Goal: Task Accomplishment & Management: Complete application form

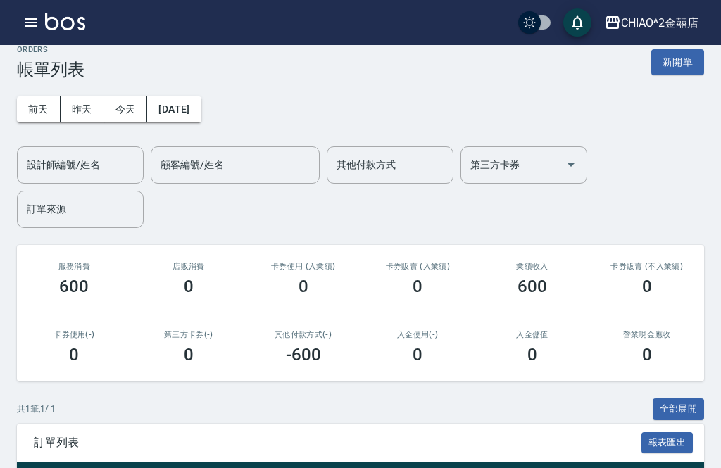
scroll to position [16, 0]
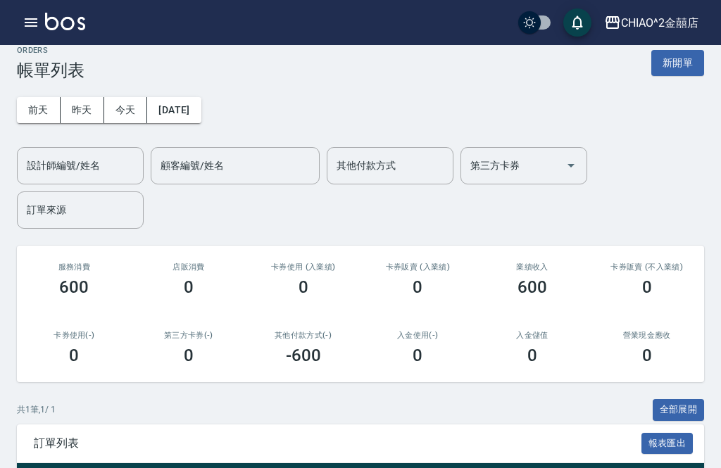
click at [693, 61] on button "新開單" at bounding box center [677, 63] width 53 height 26
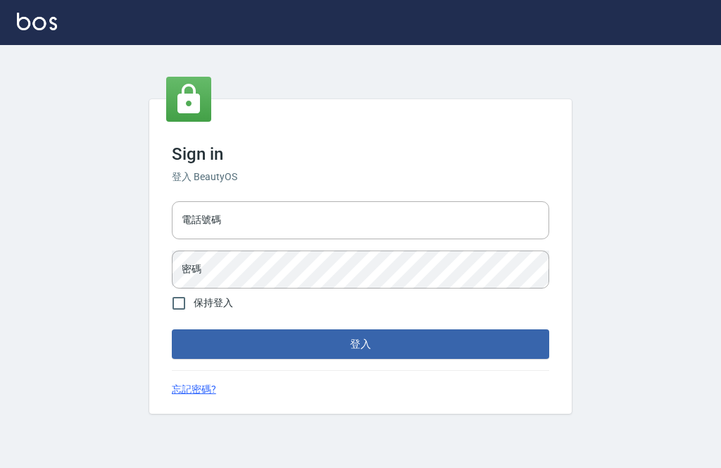
click at [462, 239] on input "電話號碼" at bounding box center [360, 220] width 377 height 38
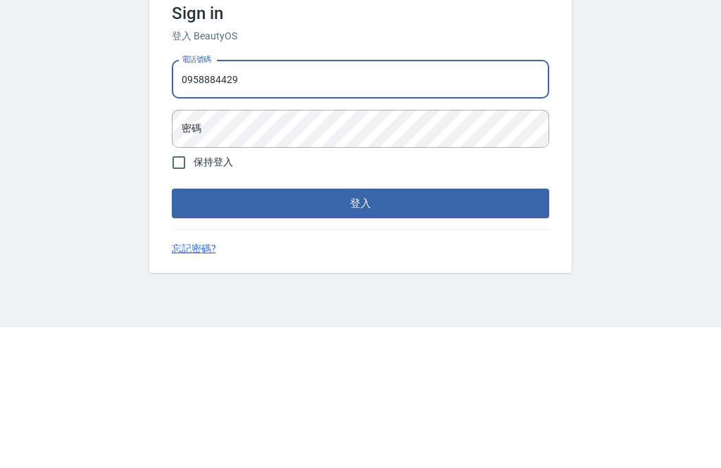
type input "0958884429"
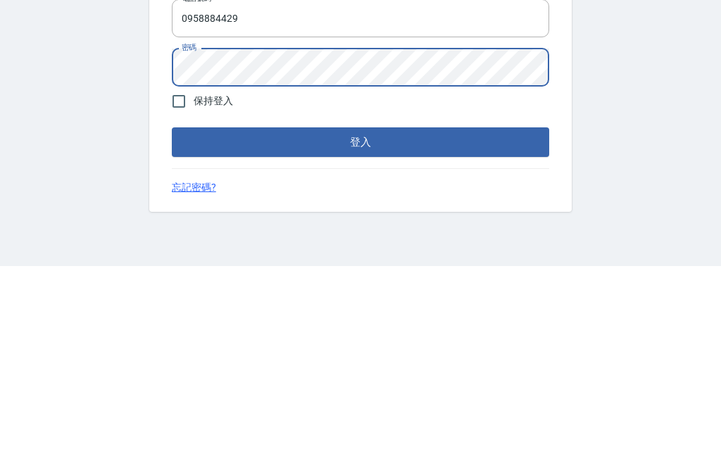
click at [482, 329] on button "登入" at bounding box center [360, 344] width 377 height 30
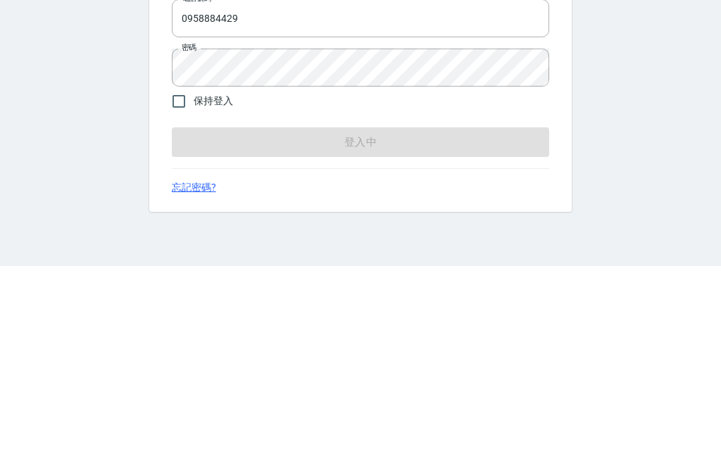
scroll to position [45, 0]
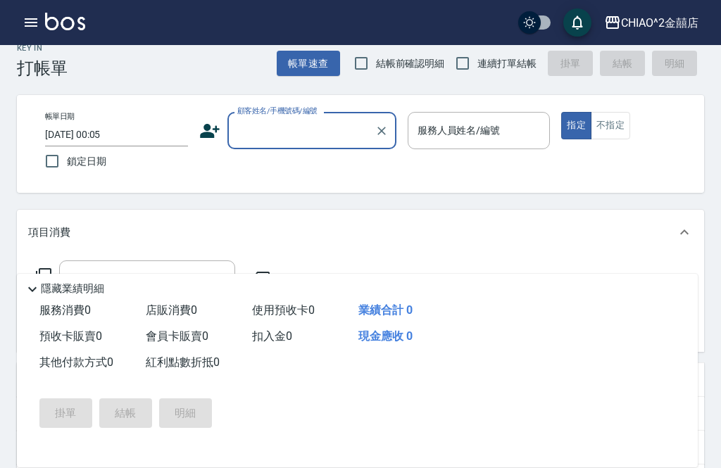
scroll to position [18, 0]
click at [142, 132] on input "2025/09/22 00:05" at bounding box center [116, 135] width 143 height 23
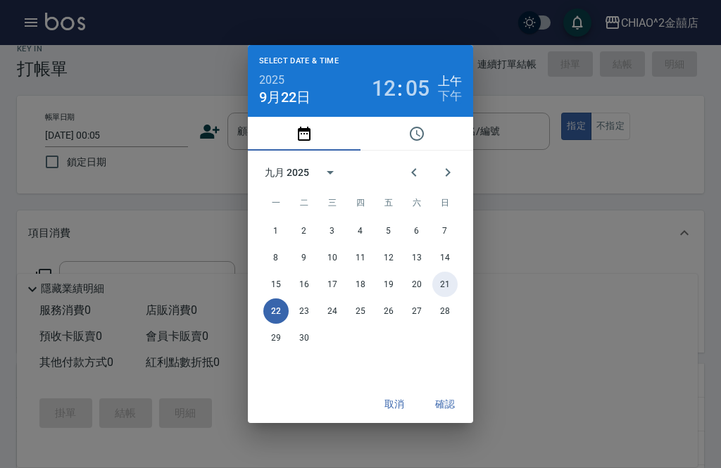
click at [453, 286] on button "21" at bounding box center [444, 284] width 25 height 25
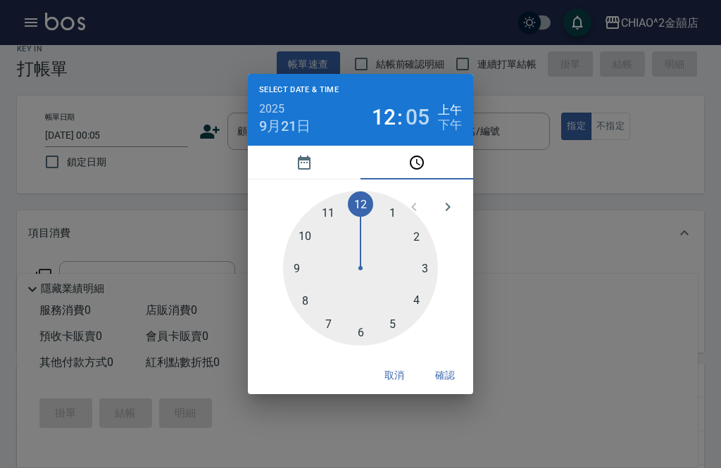
type input "2025/09/21 00:05"
click at [437, 368] on button "確認" at bounding box center [444, 376] width 45 height 26
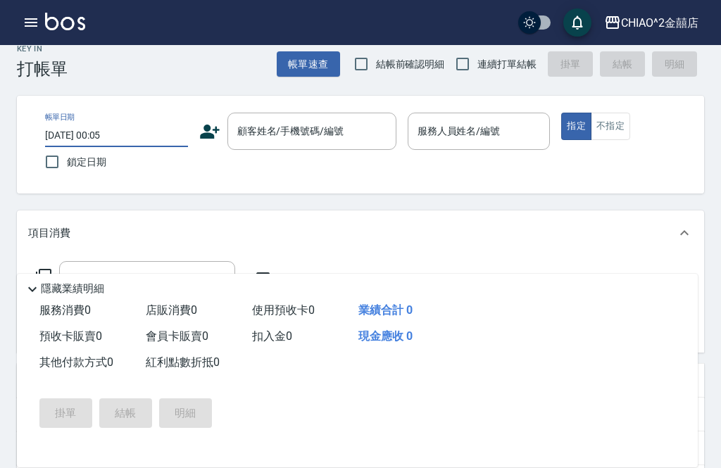
click at [66, 157] on input "鎖定日期" at bounding box center [52, 162] width 30 height 30
checkbox input "true"
click at [312, 125] on div "顧客姓名/手機號碼/編號 顧客姓名/手機號碼/編號" at bounding box center [311, 131] width 169 height 37
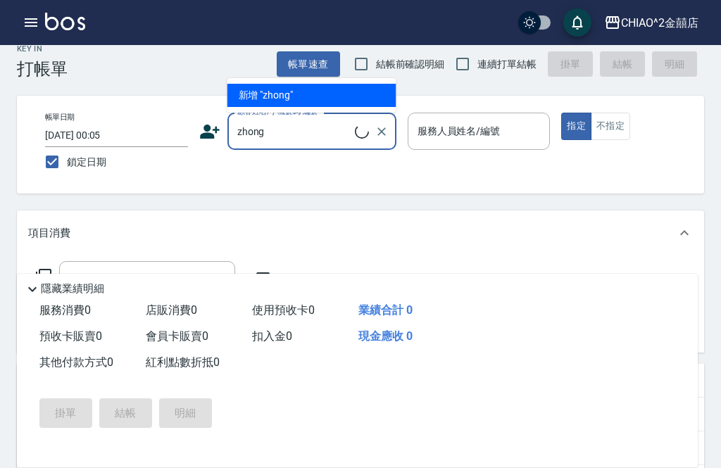
type input "鍾"
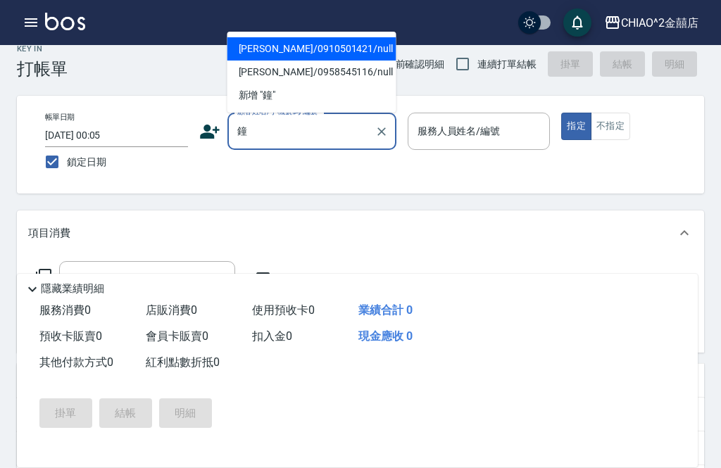
click at [356, 51] on li "鐘悅恩/0910501421/null" at bounding box center [311, 48] width 169 height 23
type input "鐘悅恩/0910501421/null"
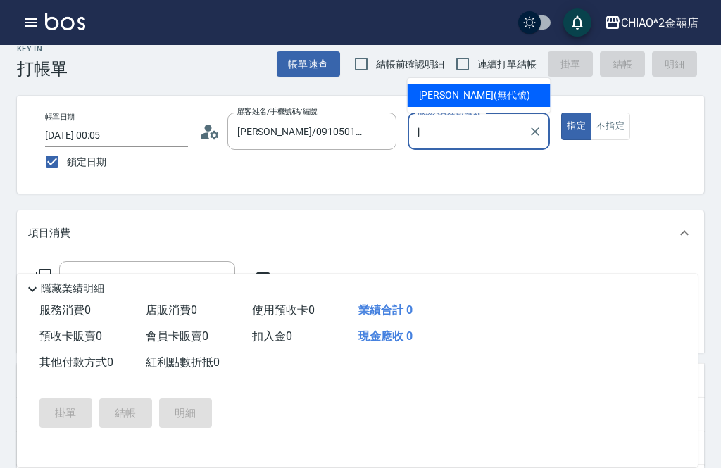
click at [485, 93] on div "Jenny (無代號)" at bounding box center [479, 95] width 143 height 23
type input "Jenny(無代號)"
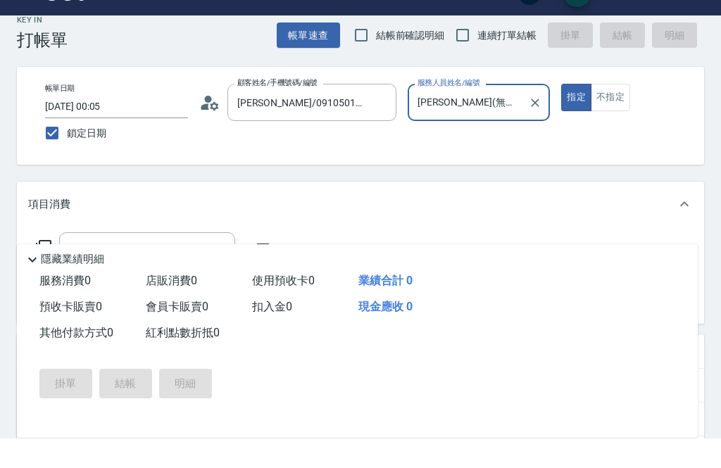
click at [609, 113] on button "不指定" at bounding box center [610, 126] width 39 height 27
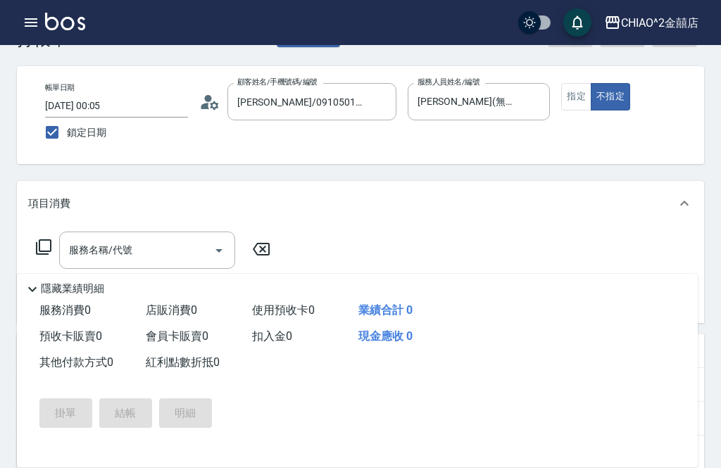
scroll to position [84, 0]
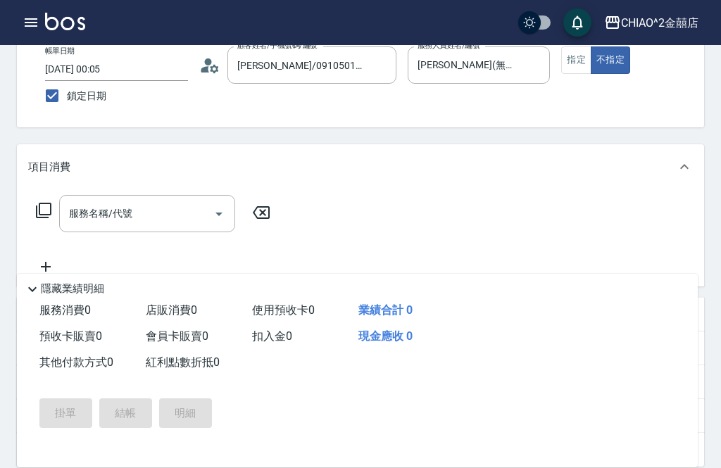
click at [149, 225] on input "服務名稱/代號" at bounding box center [136, 213] width 142 height 25
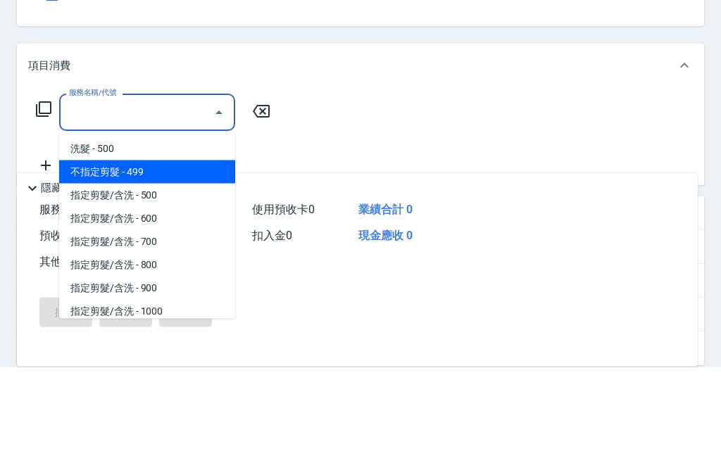
click at [184, 262] on span "不指定剪髮 - 499" at bounding box center [147, 273] width 176 height 23
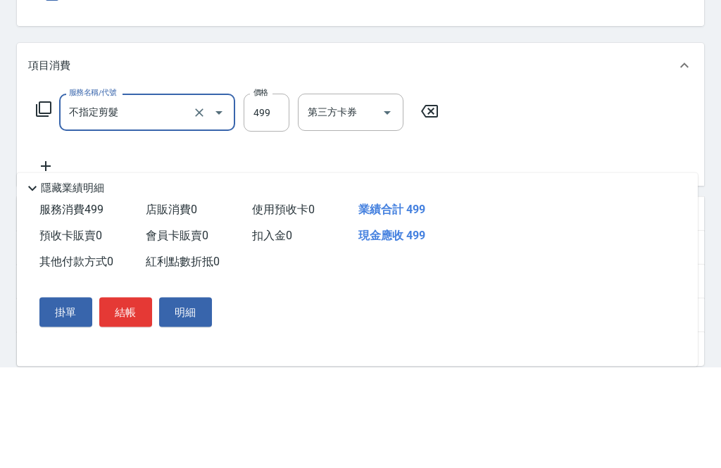
type input "不指定剪髮"
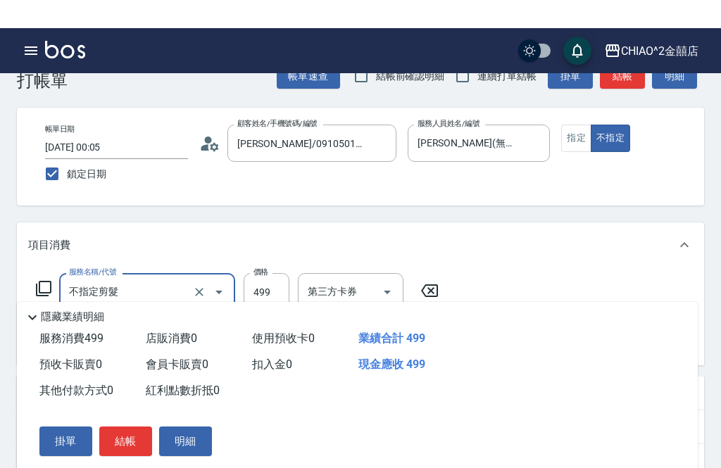
scroll to position [5, 0]
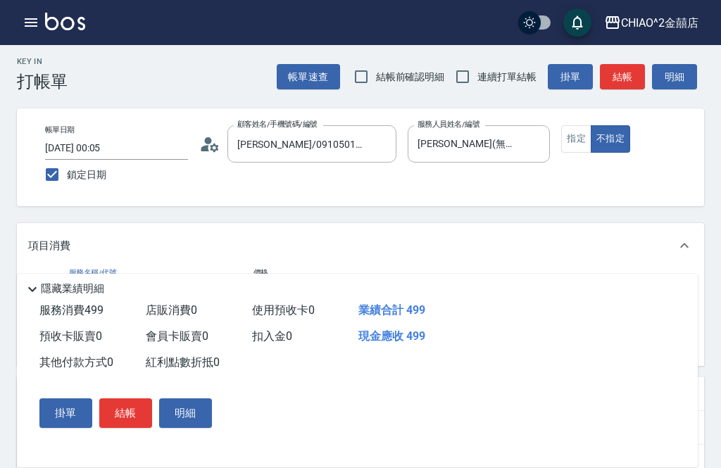
click at [132, 428] on button "結帳" at bounding box center [125, 413] width 53 height 30
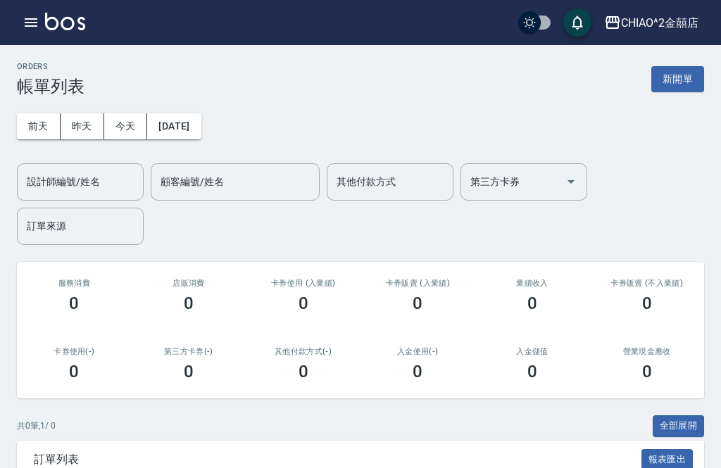
click at [690, 87] on button "新開單" at bounding box center [677, 79] width 53 height 26
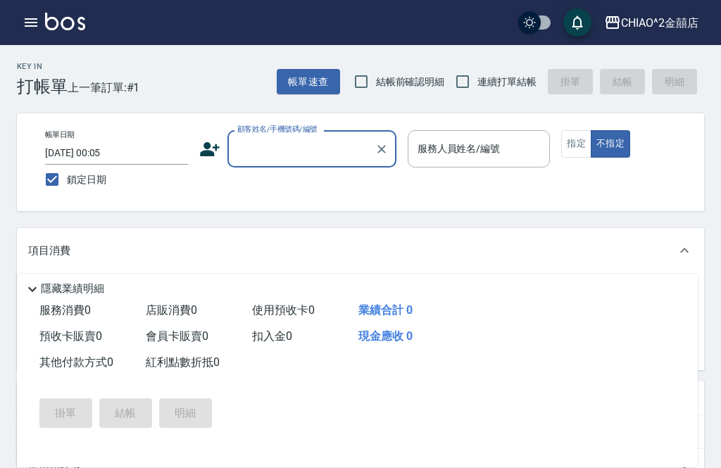
click at [333, 150] on input "顧客姓名/手機號碼/編號" at bounding box center [301, 149] width 135 height 25
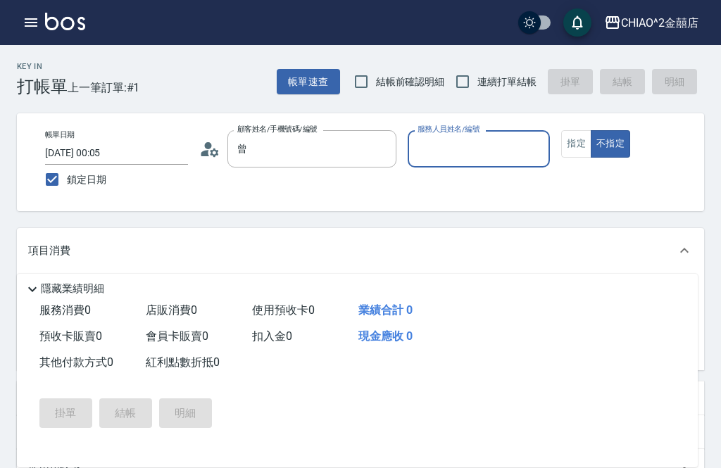
type input "曾家欣/0908878308/null"
click at [365, 180] on div "帳單日期 2025/09/21 00:05 鎖定日期 顧客姓名/手機號碼/編號 曾家欣/0908878308/null 顧客姓名/手機號碼/編號 服務人員姓名…" at bounding box center [369, 162] width 670 height 64
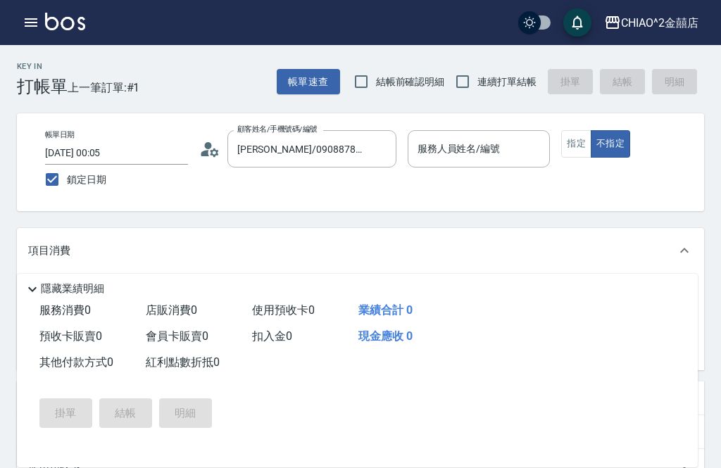
click at [459, 145] on div "服務人員姓名/編號 服務人員姓名/編號" at bounding box center [479, 148] width 143 height 37
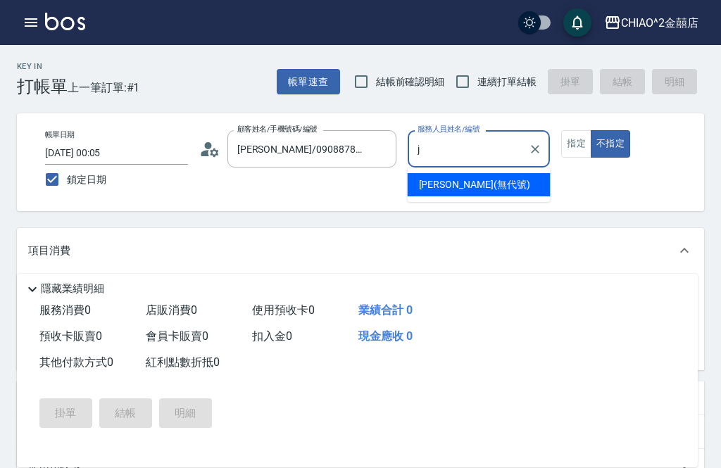
click at [489, 183] on div "Jenny (無代號)" at bounding box center [479, 184] width 143 height 23
type input "Jenny(無代號)"
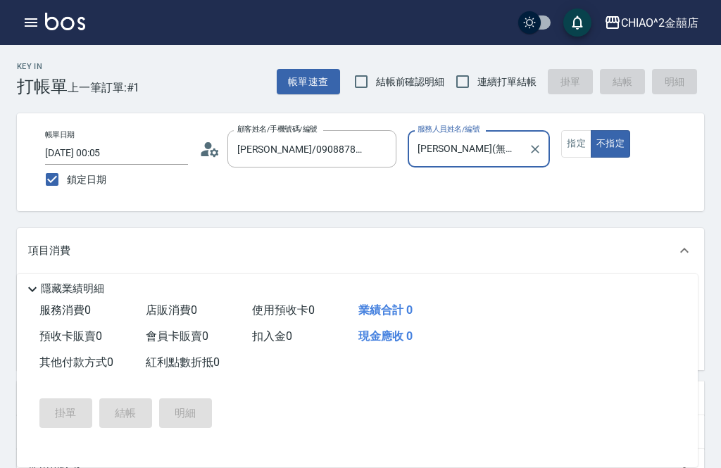
click at [580, 145] on button "指定" at bounding box center [576, 143] width 30 height 27
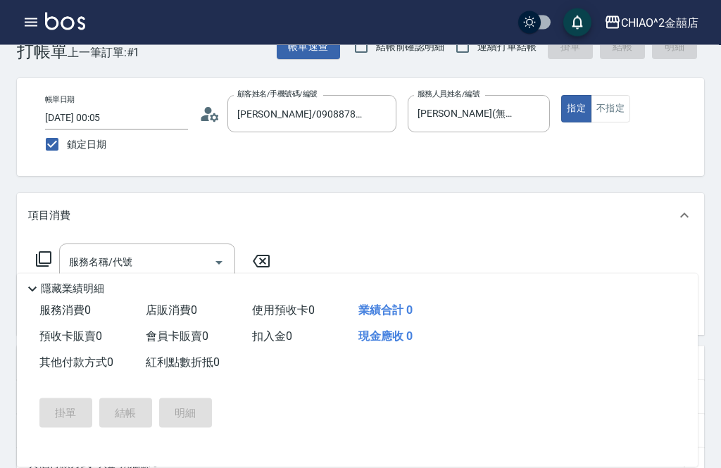
scroll to position [44, 0]
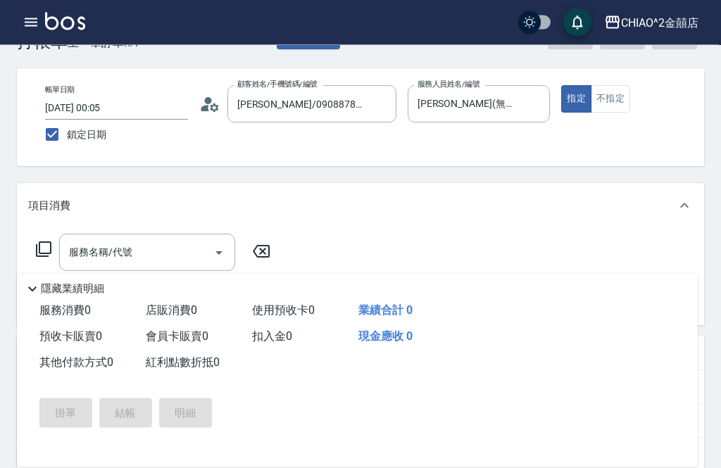
click at [206, 253] on input "服務名稱/代號" at bounding box center [136, 253] width 142 height 25
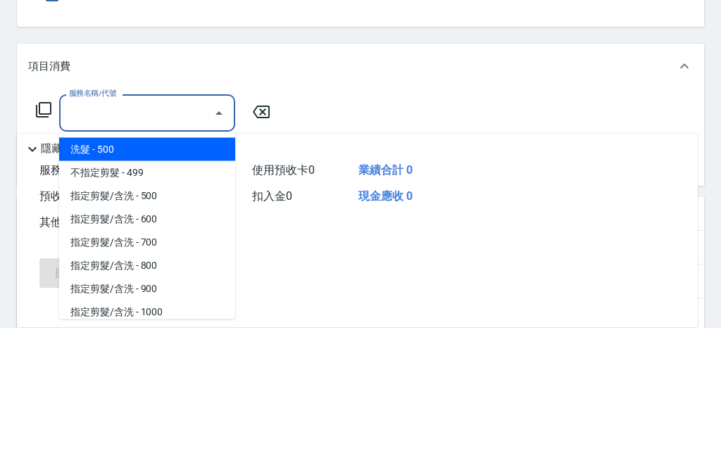
click at [189, 278] on span "洗髮 - 500" at bounding box center [147, 289] width 176 height 23
type input "洗髮"
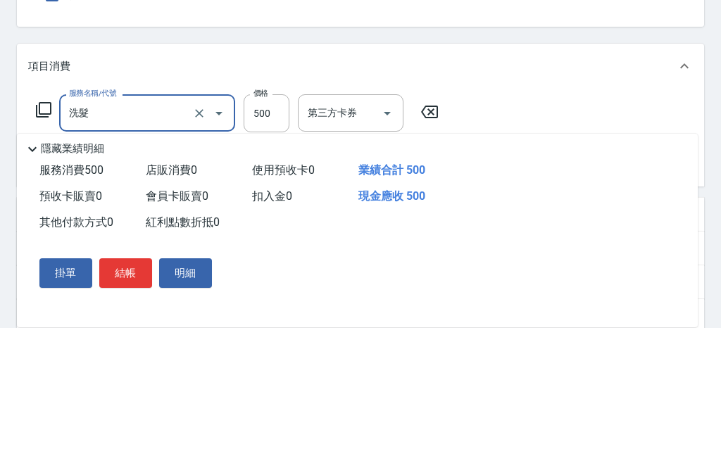
click at [280, 234] on input "500" at bounding box center [267, 253] width 46 height 38
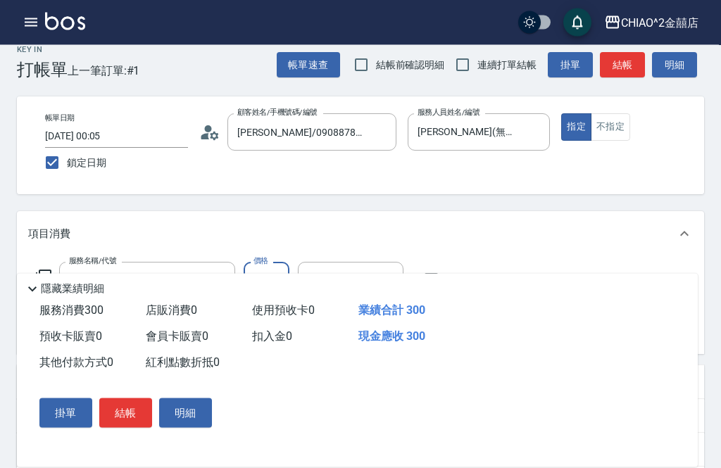
scroll to position [17, 0]
type input "300"
click at [136, 428] on button "結帳" at bounding box center [125, 413] width 53 height 30
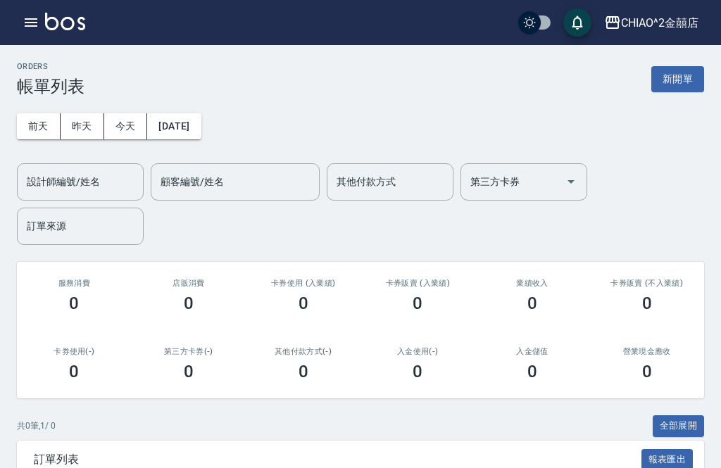
click at [674, 88] on button "新開單" at bounding box center [677, 79] width 53 height 26
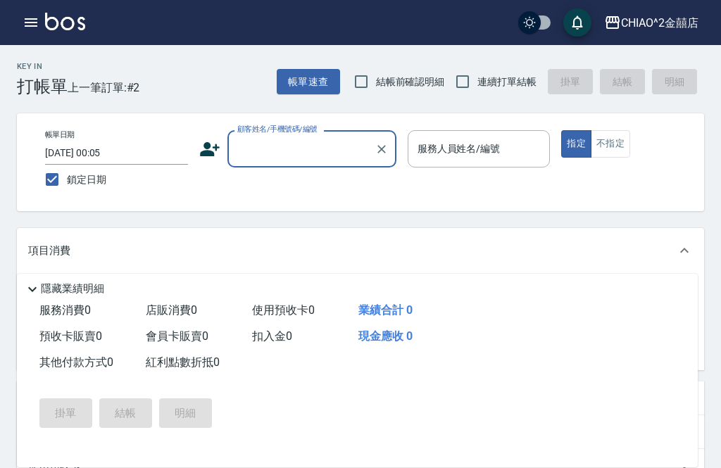
click at [306, 140] on input "顧客姓名/手機號碼/編號" at bounding box center [301, 149] width 135 height 25
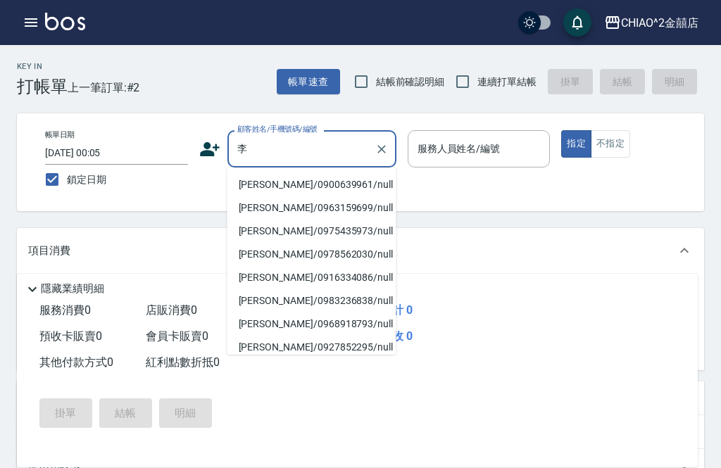
click at [332, 184] on li "李柏儀/0900639961/null" at bounding box center [311, 184] width 169 height 23
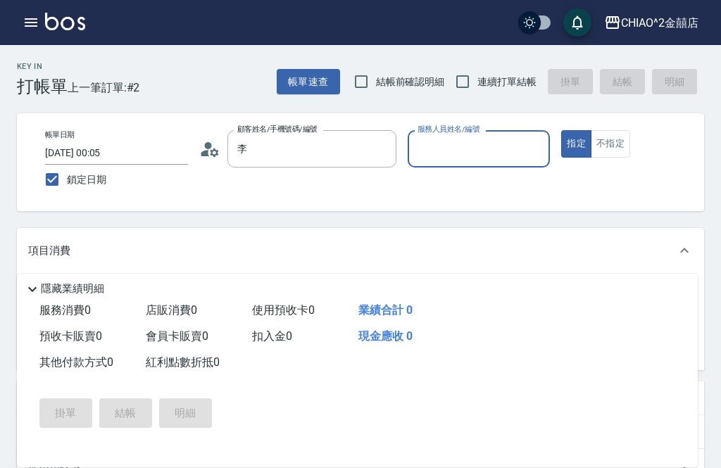
type input "李柏儀/0900639961/null"
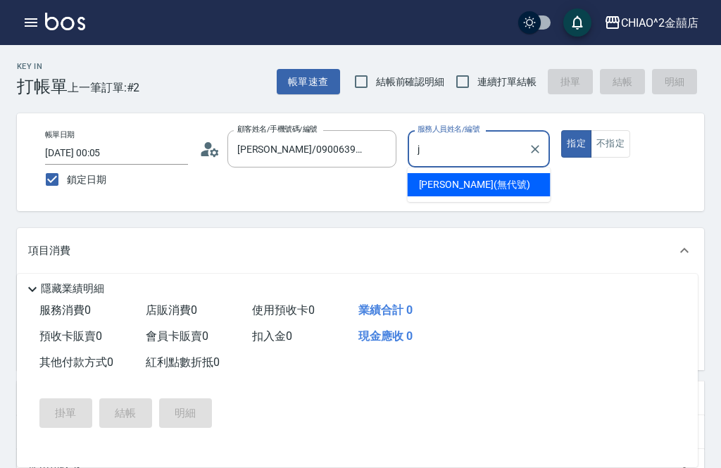
click at [501, 184] on div "Jenny (無代號)" at bounding box center [479, 184] width 143 height 23
type input "Jenny(無代號)"
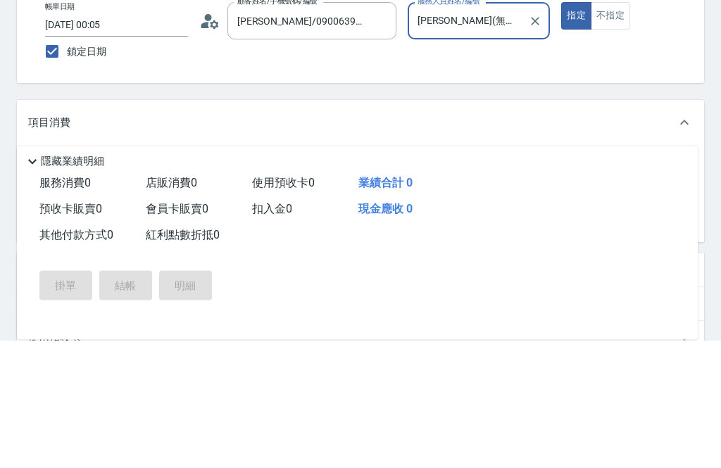
click at [183, 285] on input "服務名稱/代號" at bounding box center [136, 297] width 142 height 25
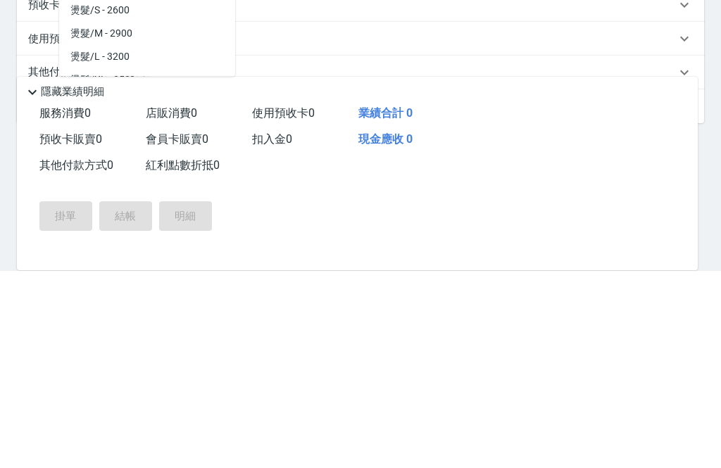
scroll to position [243, 0]
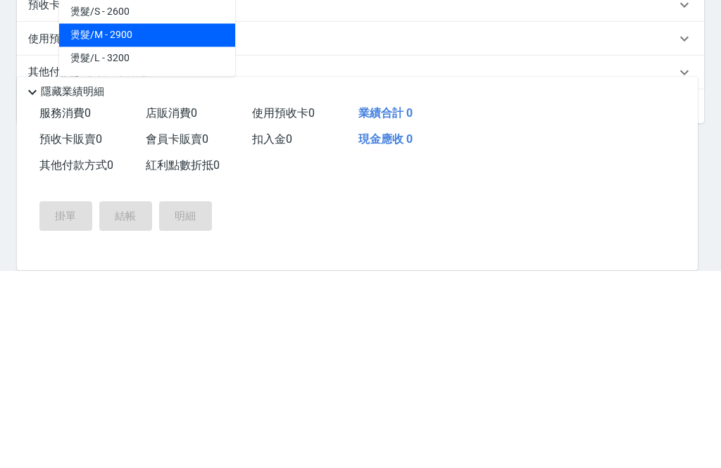
click at [179, 221] on span "燙髮/M - 2900" at bounding box center [147, 232] width 176 height 23
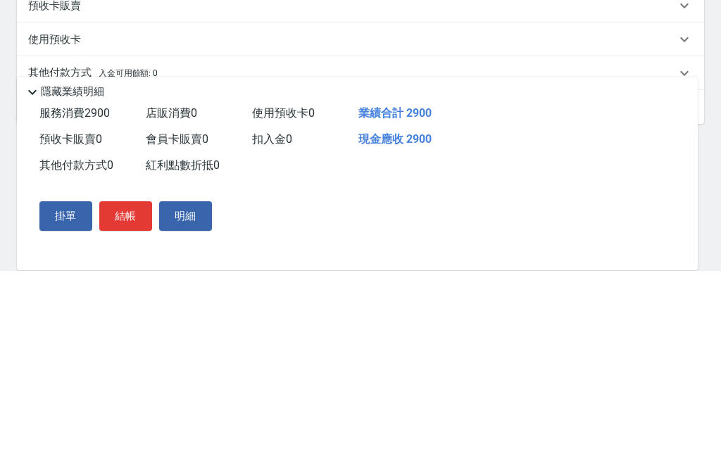
type input "燙髮/M"
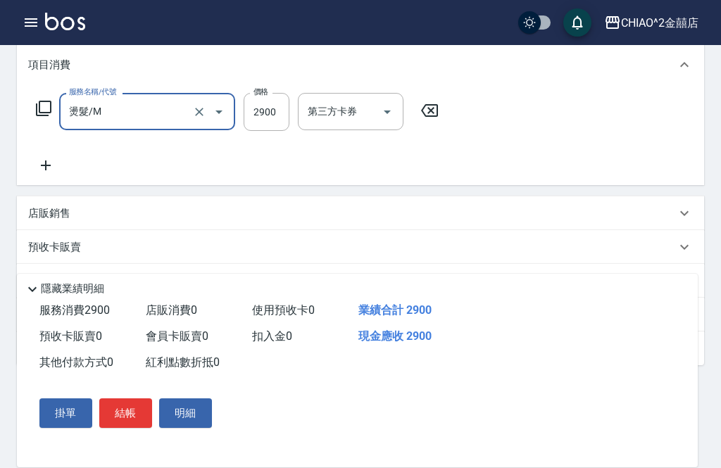
click at [282, 111] on input "2900" at bounding box center [267, 112] width 46 height 38
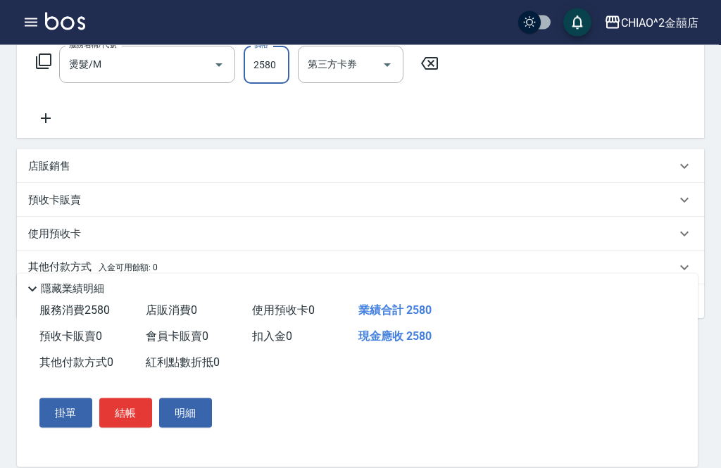
scroll to position [238, 0]
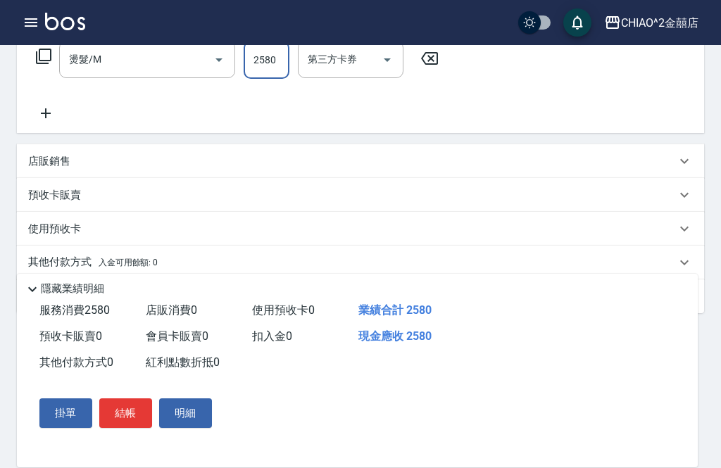
type input "2580"
click at [434, 260] on div "其他付款方式 入金可用餘額: 0" at bounding box center [352, 262] width 648 height 15
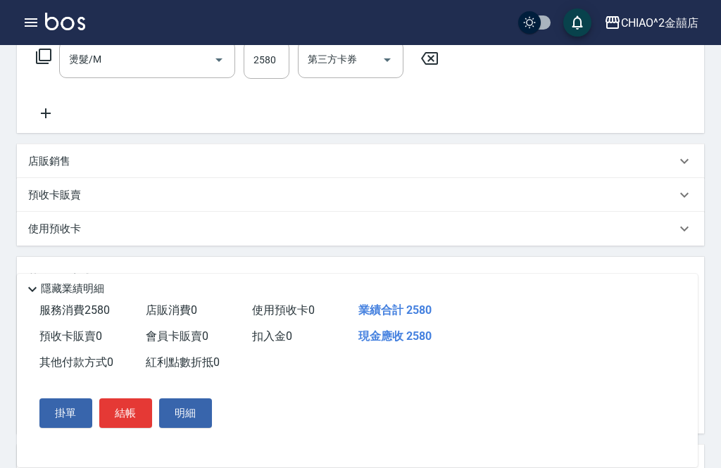
scroll to position [0, 0]
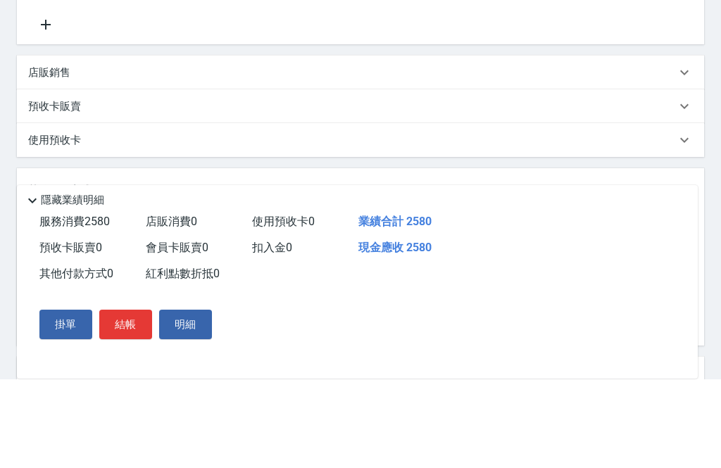
click at [143, 308] on div "其他付款方式" at bounding box center [116, 326] width 176 height 37
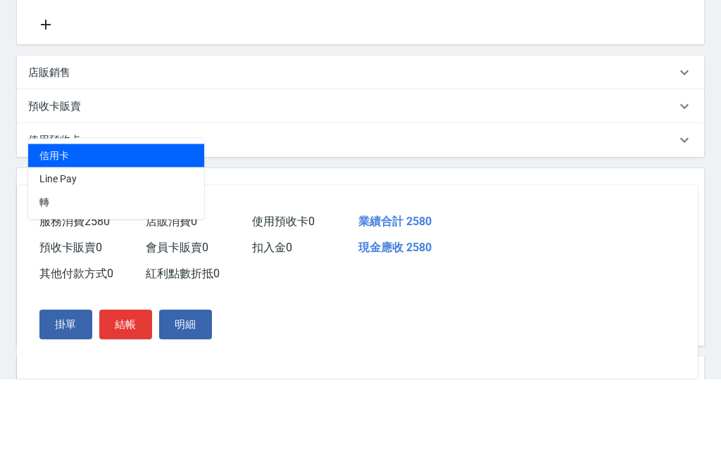
click at [158, 280] on span "轉" at bounding box center [116, 291] width 176 height 23
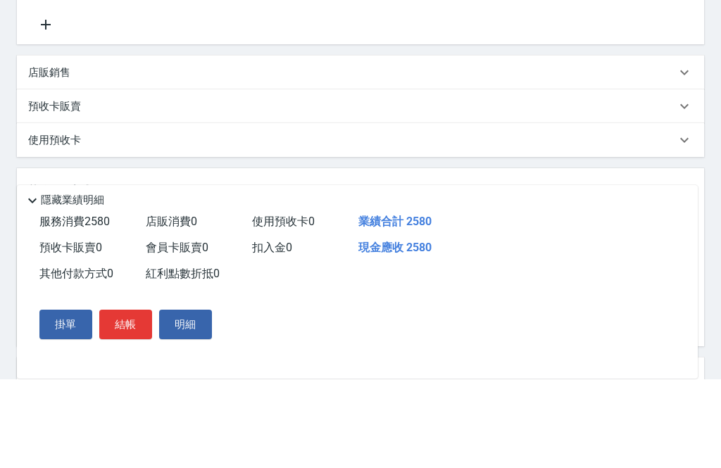
type input "轉"
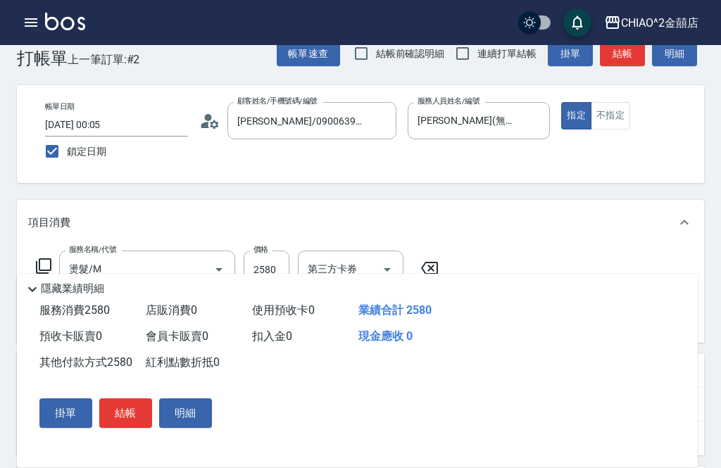
scroll to position [25, 0]
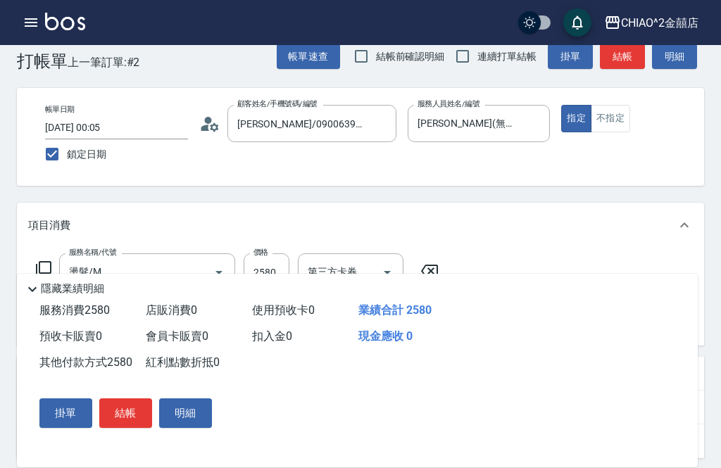
type input "2580"
click at [117, 423] on button "結帳" at bounding box center [125, 413] width 53 height 30
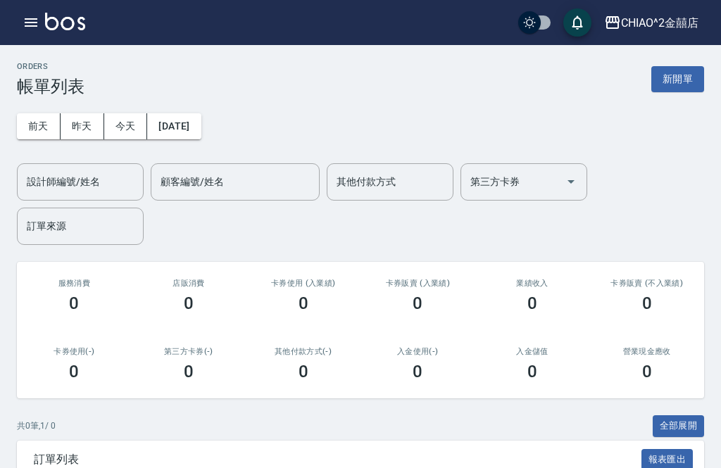
click at [679, 83] on button "新開單" at bounding box center [677, 79] width 53 height 26
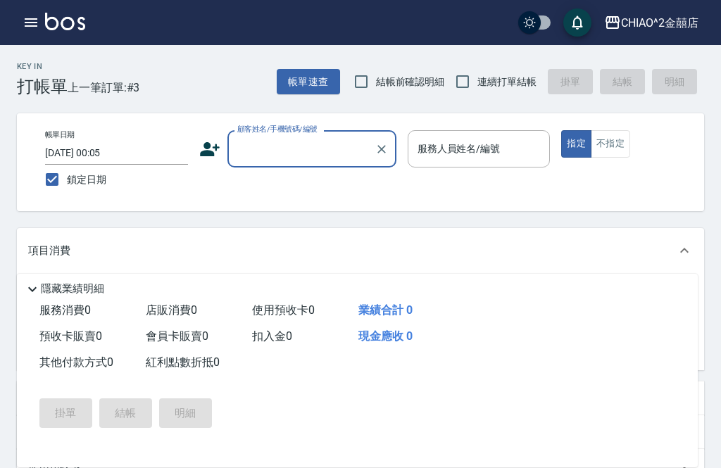
click at [332, 160] on input "顧客姓名/手機號碼/編號" at bounding box center [301, 149] width 135 height 25
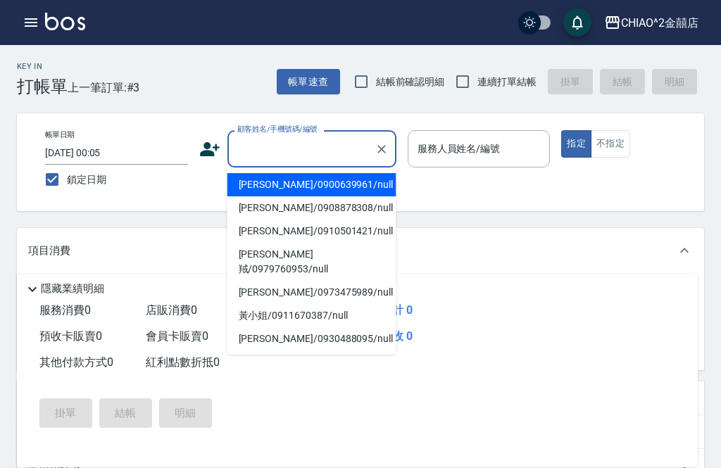
scroll to position [25, 0]
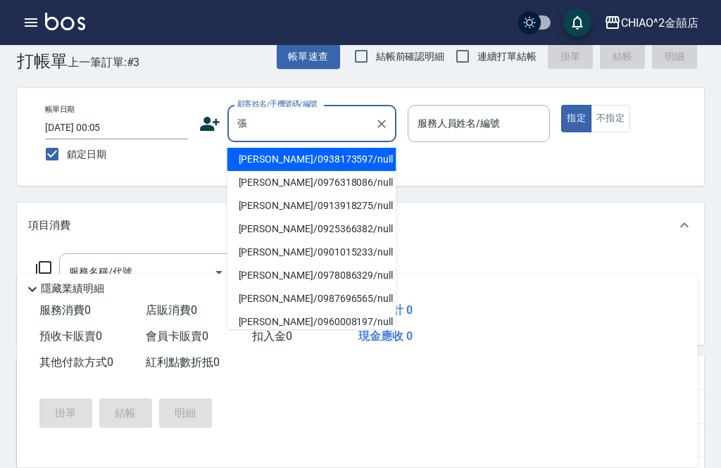
click at [332, 156] on li "張芷妍/0938173597/null" at bounding box center [311, 159] width 169 height 23
type input "張芷妍/0938173597/null"
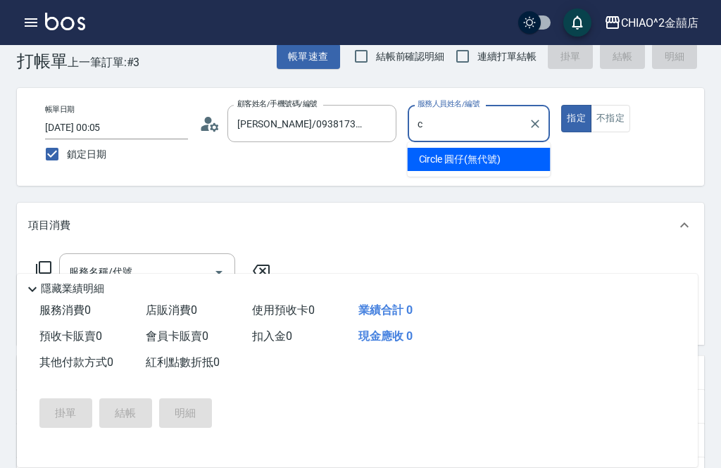
click at [481, 159] on span "Circle 圓仔 (無代號)" at bounding box center [460, 159] width 82 height 15
type input "Circle 圓仔(無代號)"
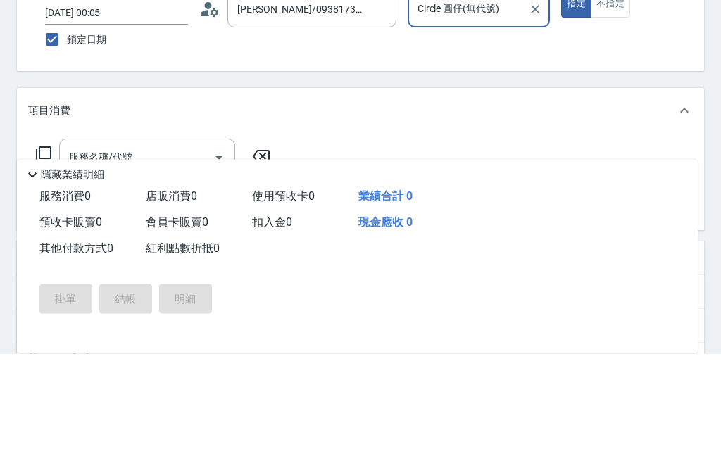
click at [186, 260] on input "服務名稱/代號" at bounding box center [136, 272] width 142 height 25
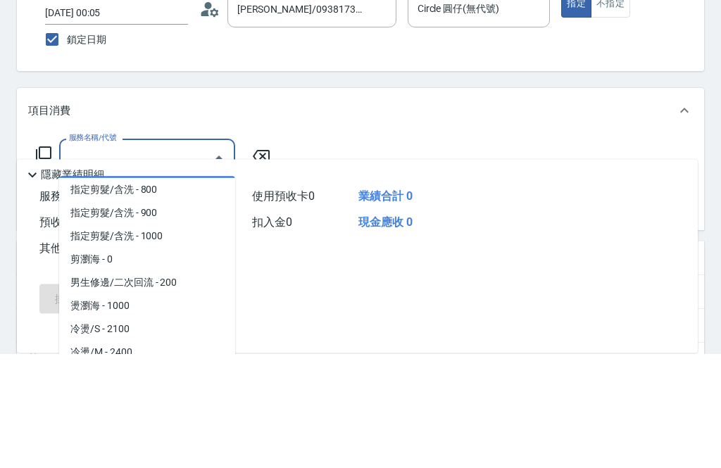
scroll to position [120, 0]
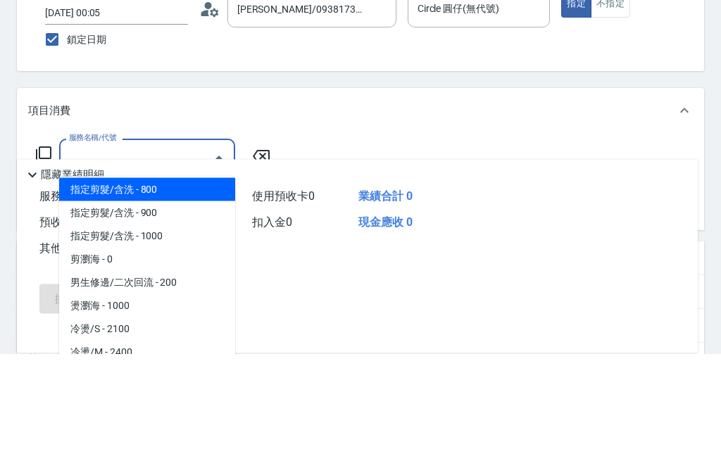
click at [192, 293] on span "指定剪髮/含洗 - 800" at bounding box center [147, 304] width 176 height 23
type input "指定剪髮/含洗"
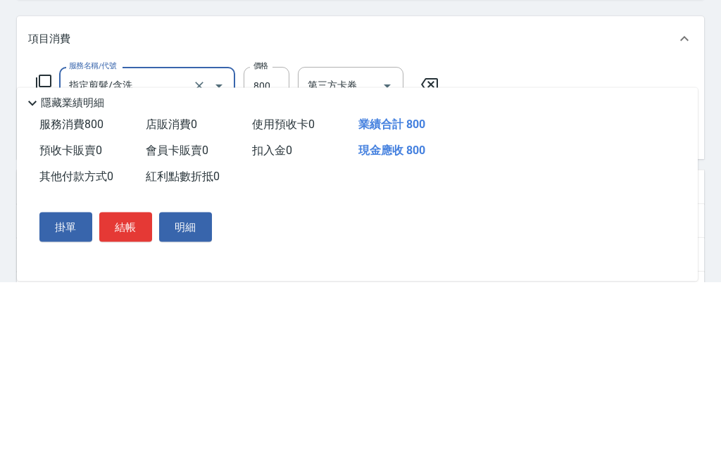
click at [42, 282] on p "隱藏業績明細" at bounding box center [72, 289] width 63 height 15
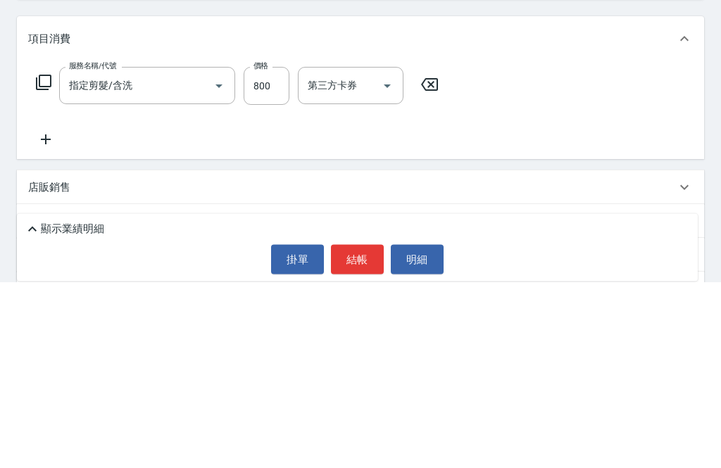
scroll to position [115, 0]
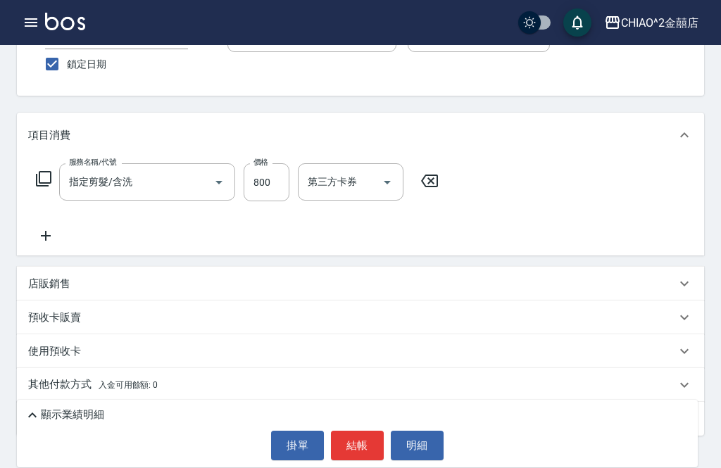
click at [58, 236] on icon at bounding box center [45, 235] width 35 height 17
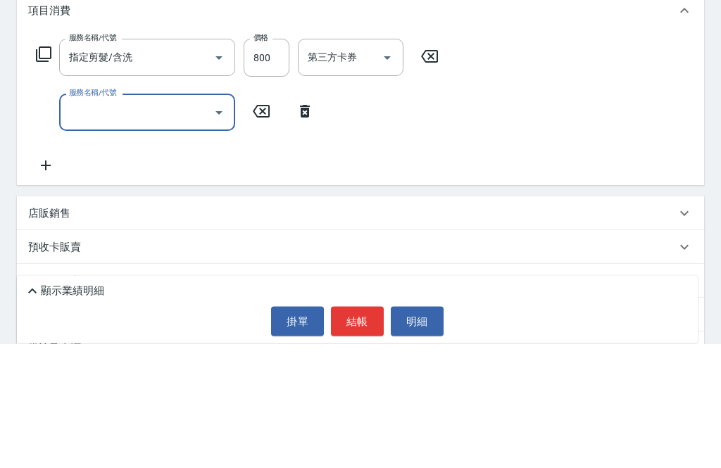
click at [184, 225] on input "服務名稱/代號" at bounding box center [136, 237] width 142 height 25
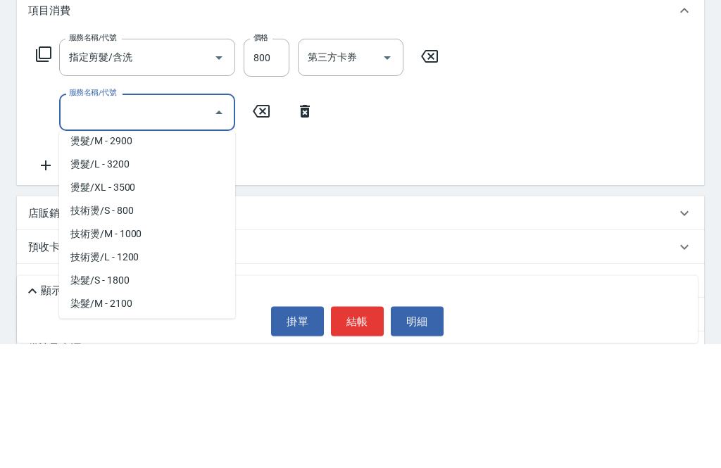
scroll to position [380, 0]
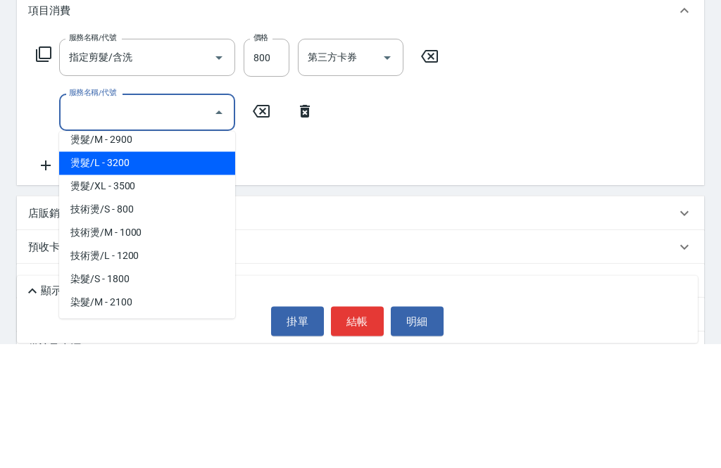
click at [167, 277] on span "燙髮/L - 3200" at bounding box center [147, 288] width 176 height 23
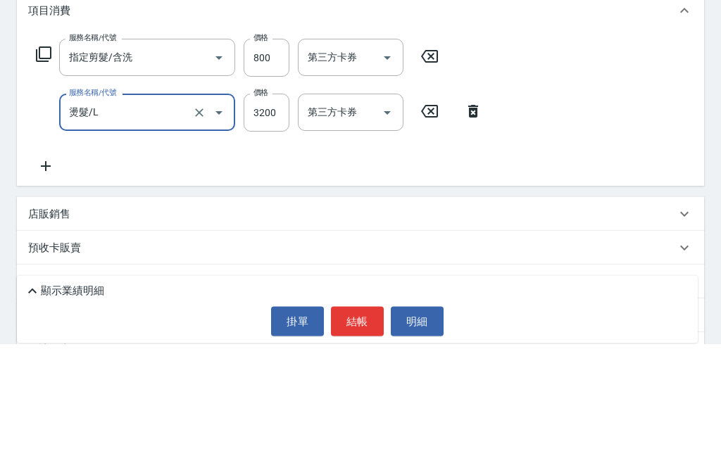
type input "燙髮/L"
click at [280, 218] on input "3200" at bounding box center [267, 237] width 46 height 38
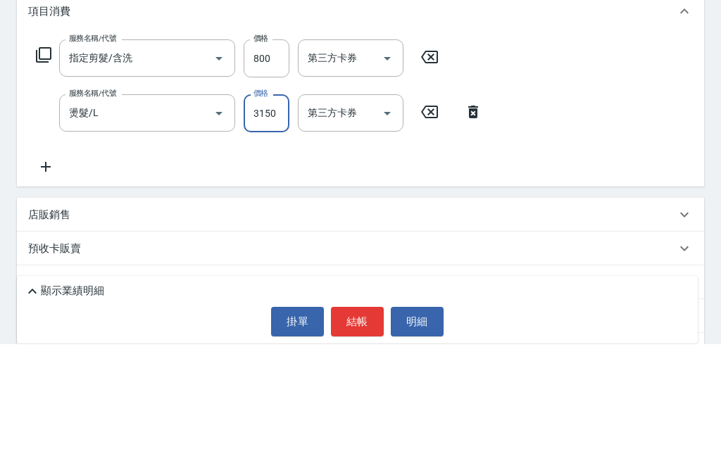
scroll to position [170, 0]
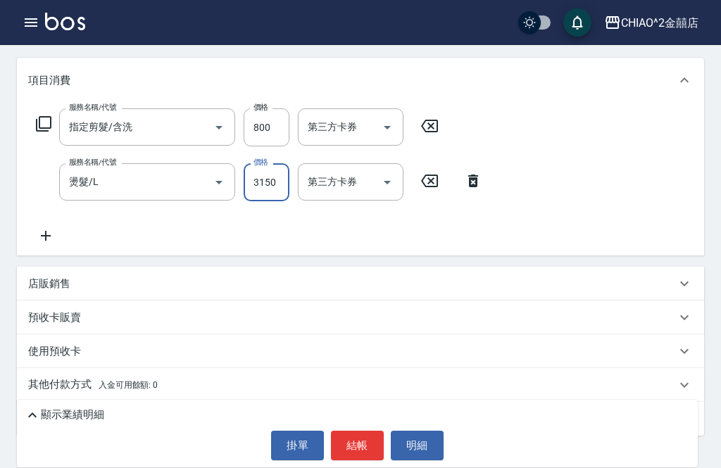
type input "3150"
click at [170, 424] on div "顯示業績明細" at bounding box center [361, 415] width 674 height 17
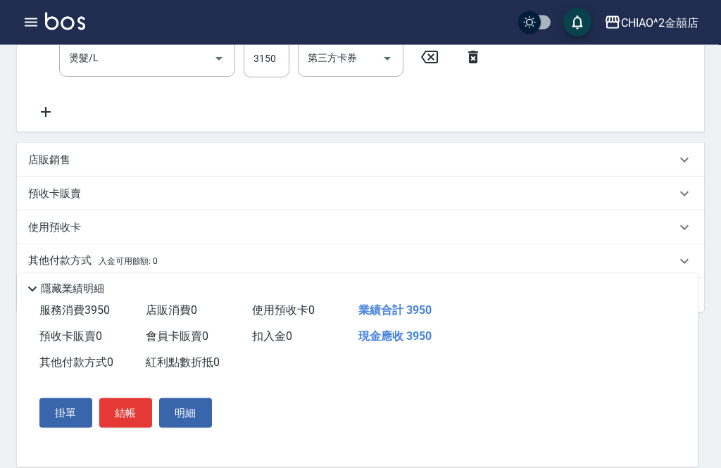
scroll to position [303, 0]
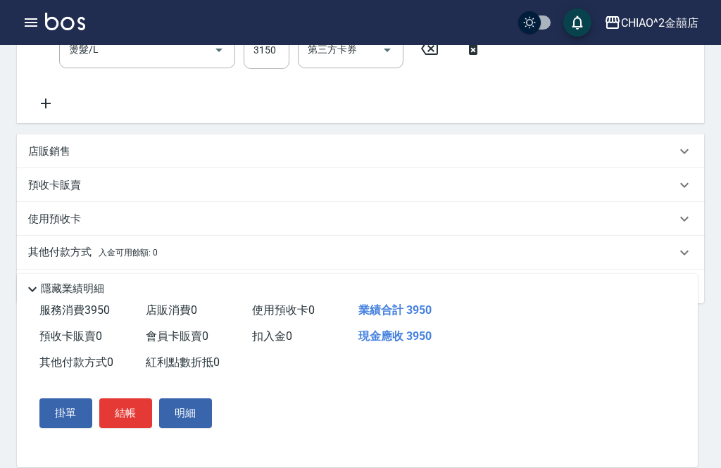
click at [280, 250] on div "其他付款方式 入金可用餘額: 0" at bounding box center [352, 252] width 648 height 15
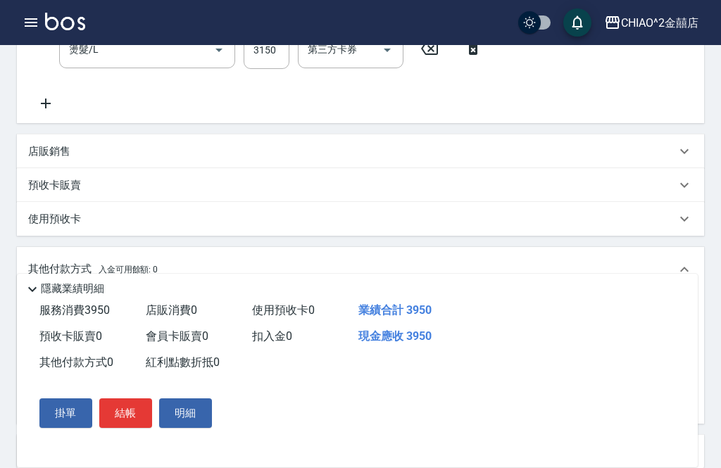
scroll to position [0, 0]
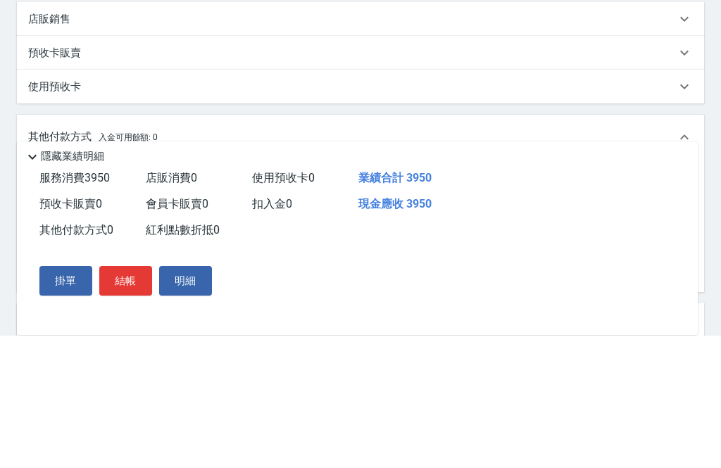
click at [125, 304] on input "其他付款方式" at bounding box center [115, 316] width 163 height 25
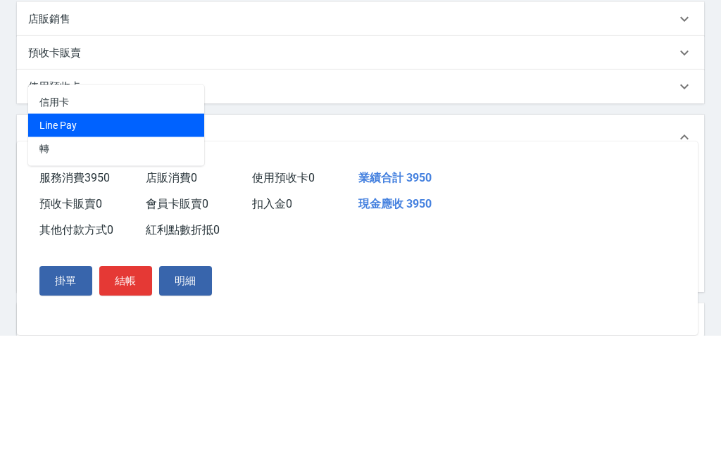
click at [134, 246] on span "Line Pay" at bounding box center [116, 257] width 176 height 23
type input "Line Pay"
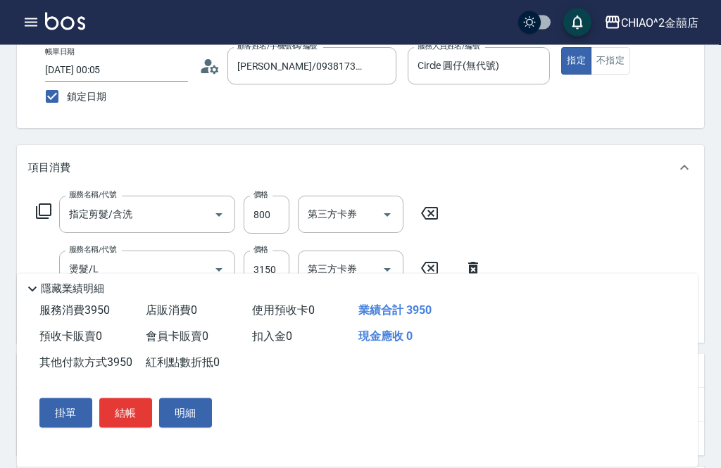
scroll to position [87, 0]
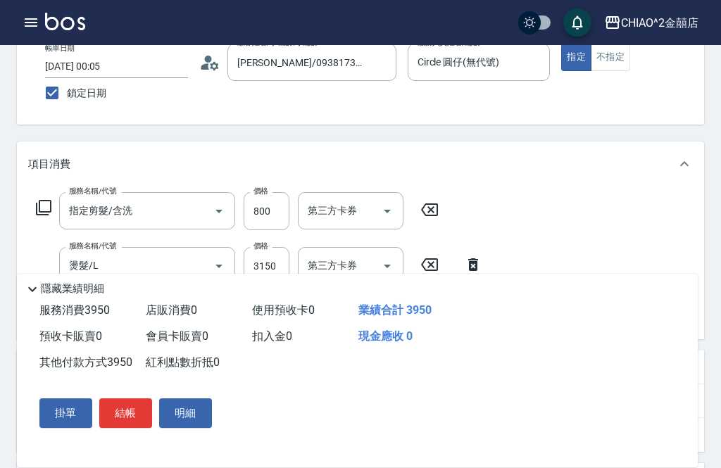
type input "3950"
click at [133, 428] on button "結帳" at bounding box center [125, 413] width 53 height 30
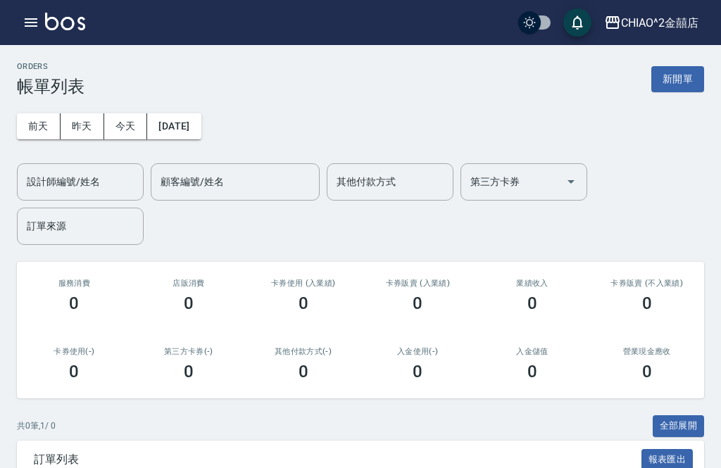
click at [684, 81] on button "新開單" at bounding box center [677, 79] width 53 height 26
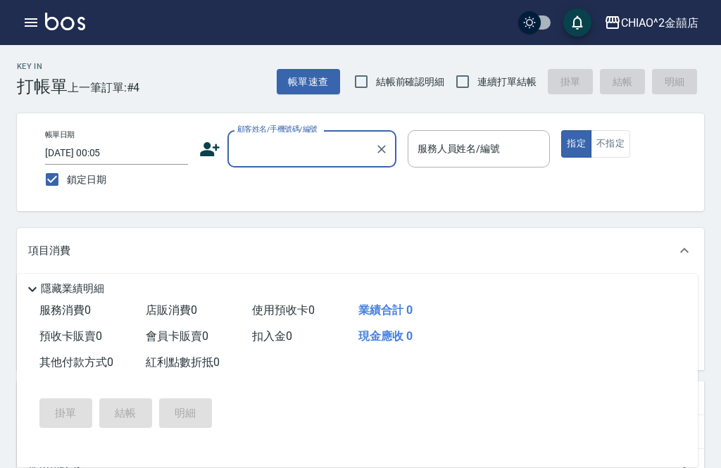
click at [310, 151] on input "顧客姓名/手機號碼/編號" at bounding box center [301, 149] width 135 height 25
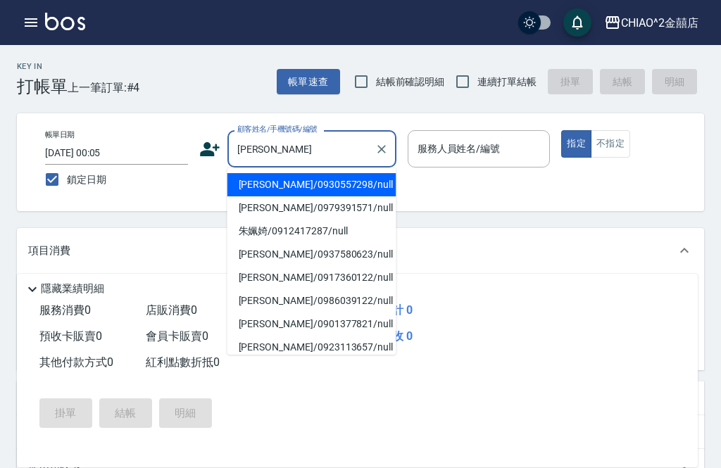
click at [349, 181] on li "朱禾鈞/0930557298/null" at bounding box center [311, 184] width 169 height 23
type input "朱禾鈞/0930557298/null"
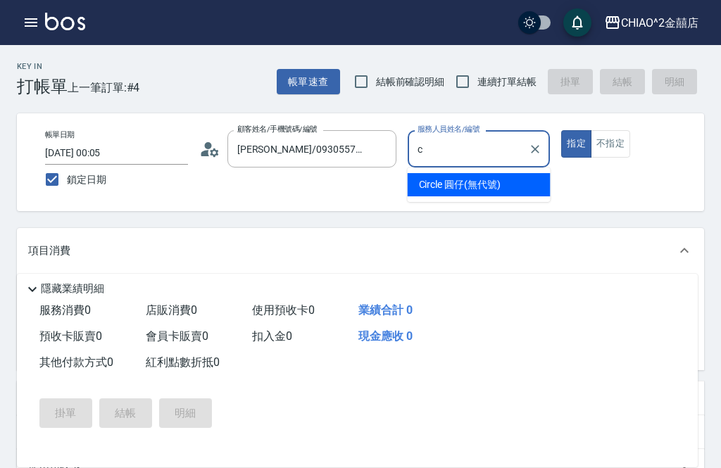
click at [506, 186] on div "Circle 圓仔 (無代號)" at bounding box center [479, 184] width 143 height 23
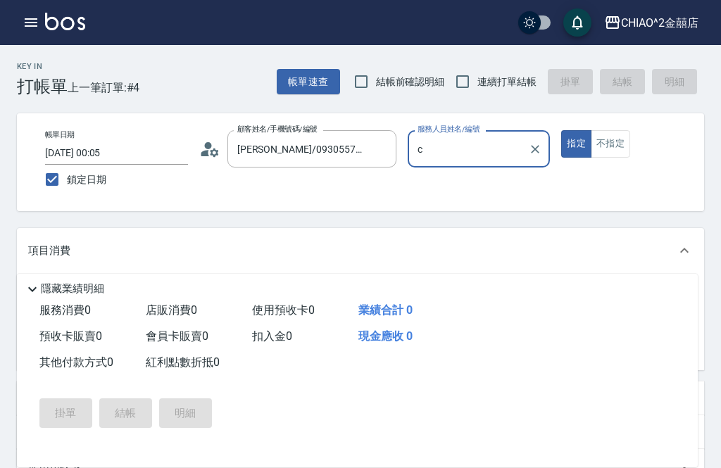
type input "Circle 圓仔(無代號)"
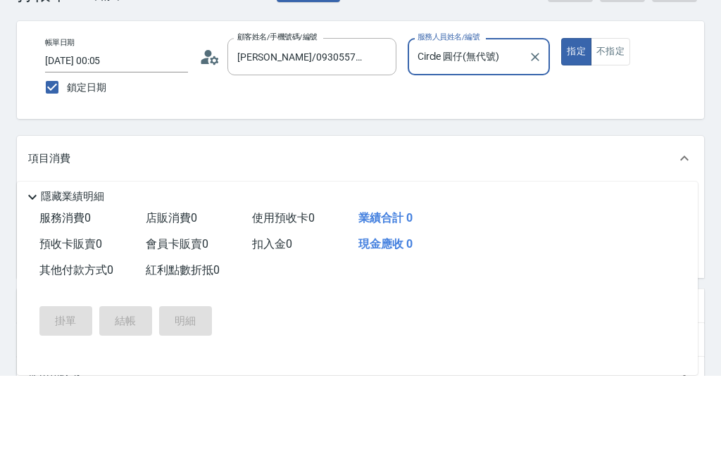
click at [180, 285] on input "服務名稱/代號" at bounding box center [136, 297] width 142 height 25
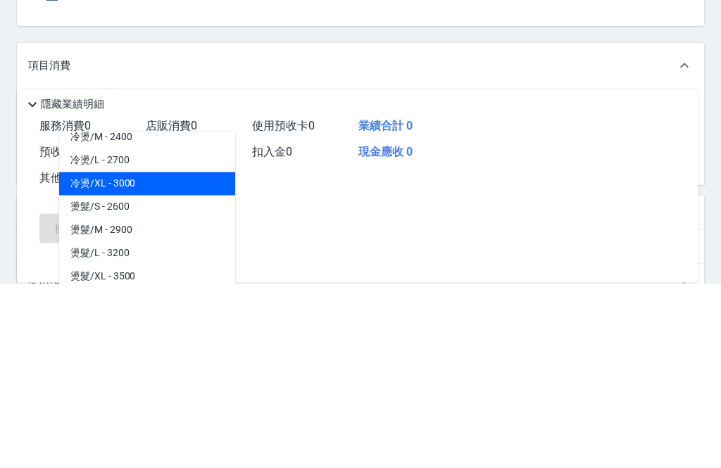
scroll to position [289, 0]
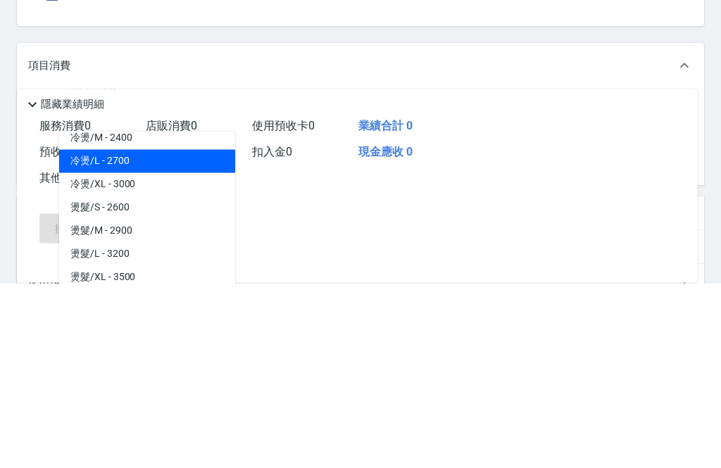
click at [187, 335] on span "冷燙/L - 2700" at bounding box center [147, 346] width 176 height 23
type input "冷燙/L"
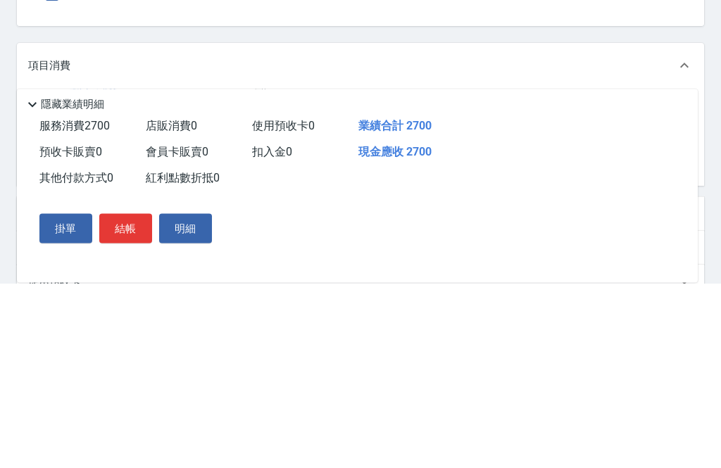
click at [273, 279] on input "2700" at bounding box center [267, 298] width 46 height 38
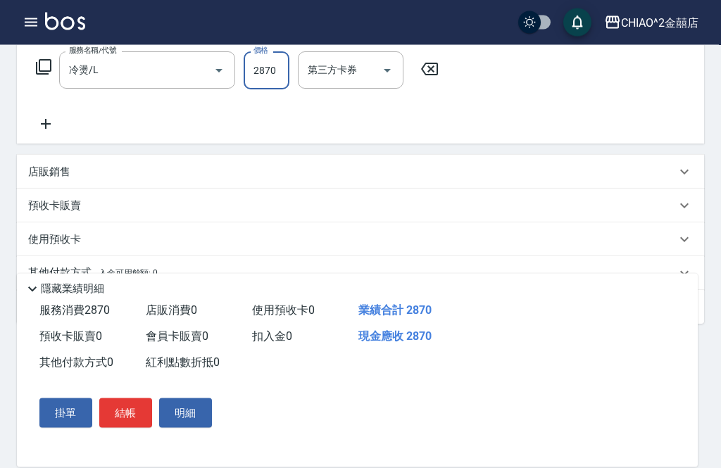
scroll to position [248, 0]
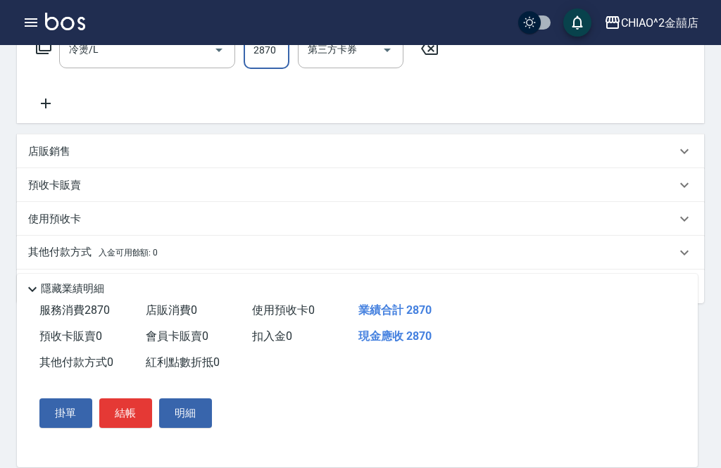
type input "2870"
click at [555, 258] on div "其他付款方式 入金可用餘額: 0" at bounding box center [352, 252] width 648 height 15
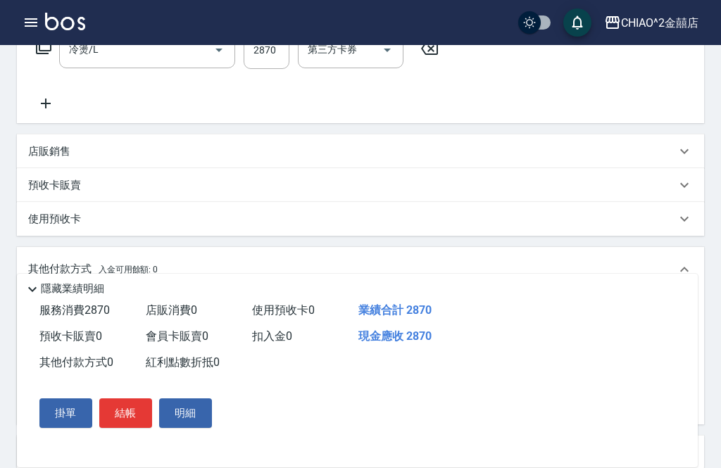
scroll to position [0, 0]
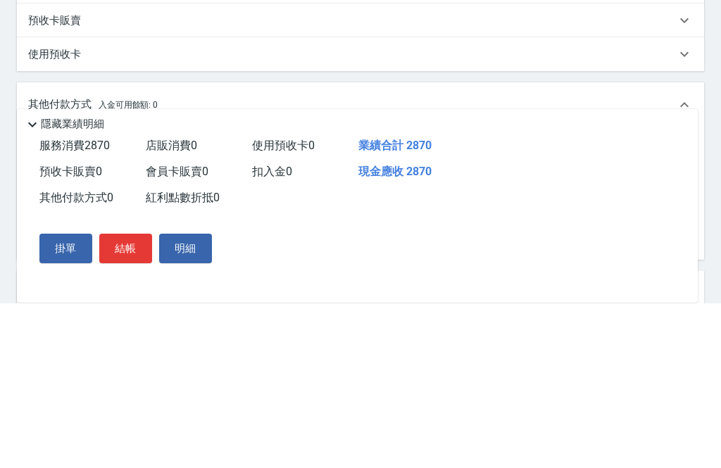
click at [151, 281] on div "隱藏業績明細" at bounding box center [361, 289] width 674 height 17
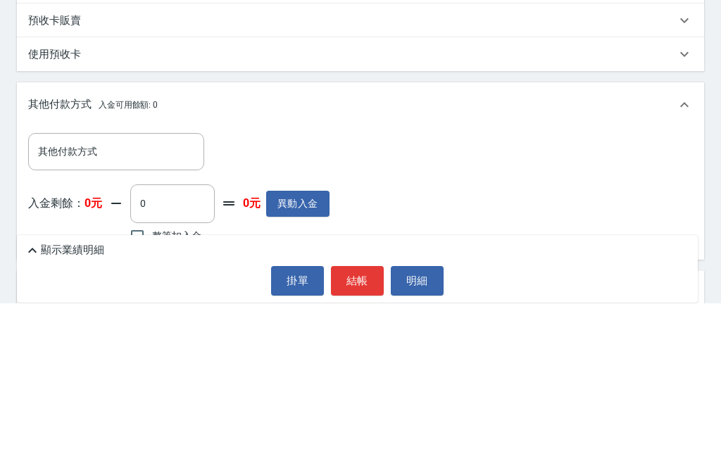
scroll to position [282, 0]
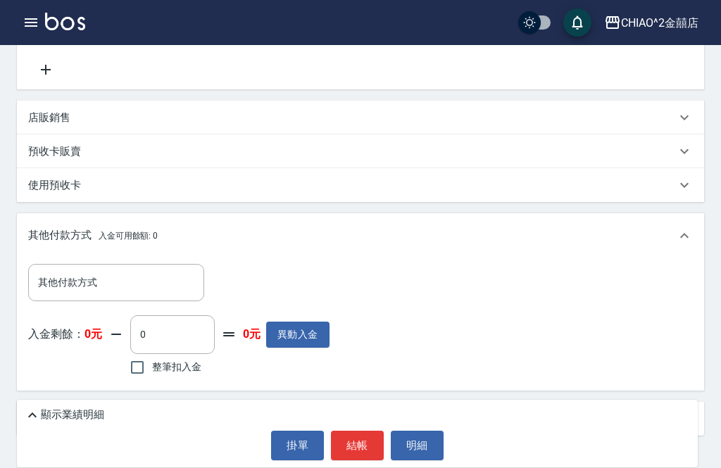
click at [163, 288] on input "其他付款方式" at bounding box center [115, 282] width 163 height 25
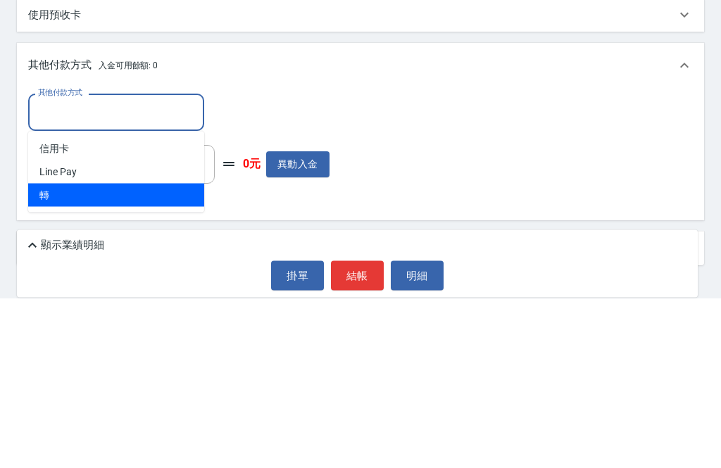
click at [147, 354] on span "轉" at bounding box center [116, 365] width 176 height 23
type input "轉"
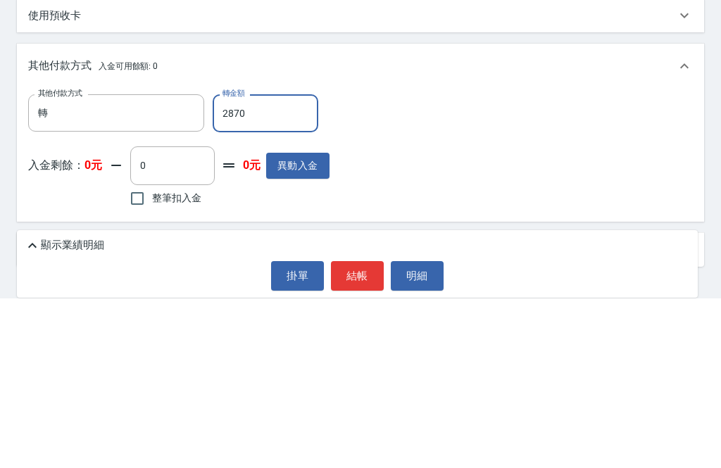
scroll to position [282, 0]
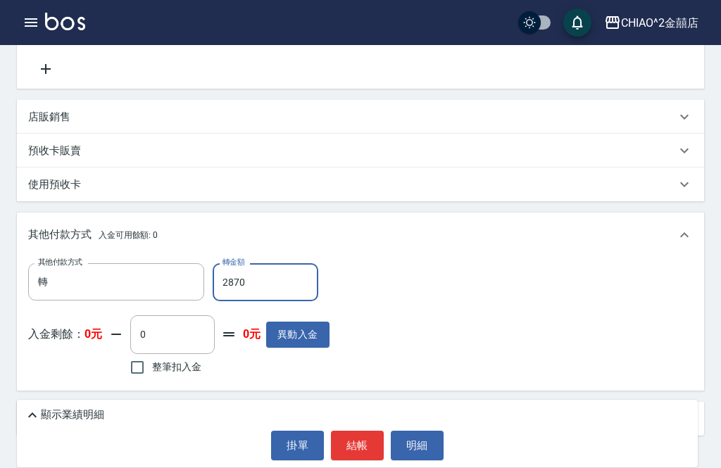
type input "2870"
click at [557, 424] on div "顯示業績明細" at bounding box center [361, 415] width 674 height 17
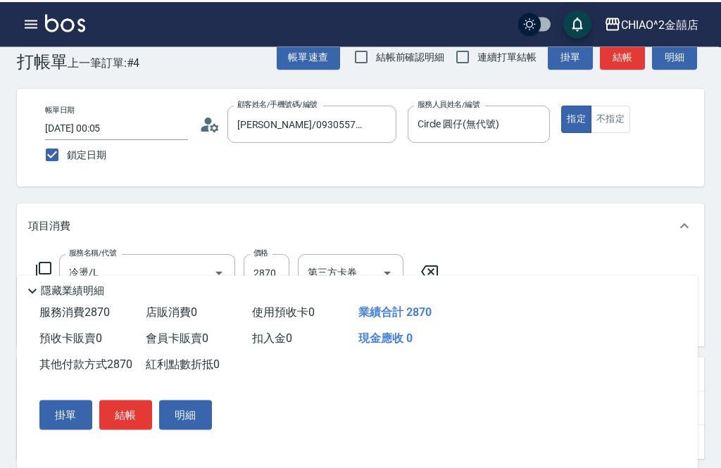
scroll to position [25, 0]
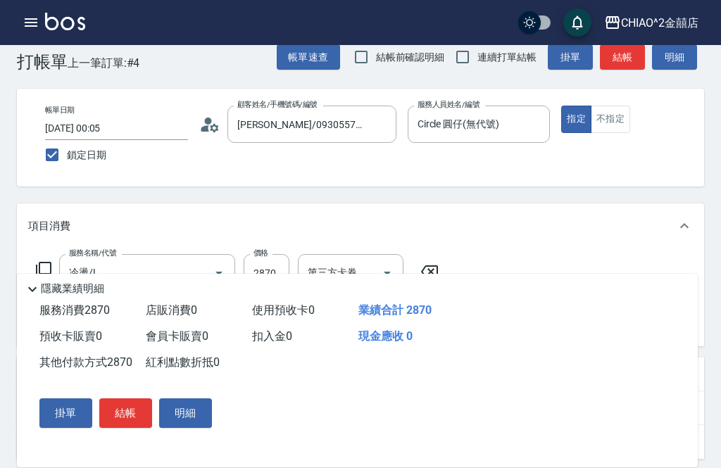
click at [133, 428] on button "結帳" at bounding box center [125, 413] width 53 height 30
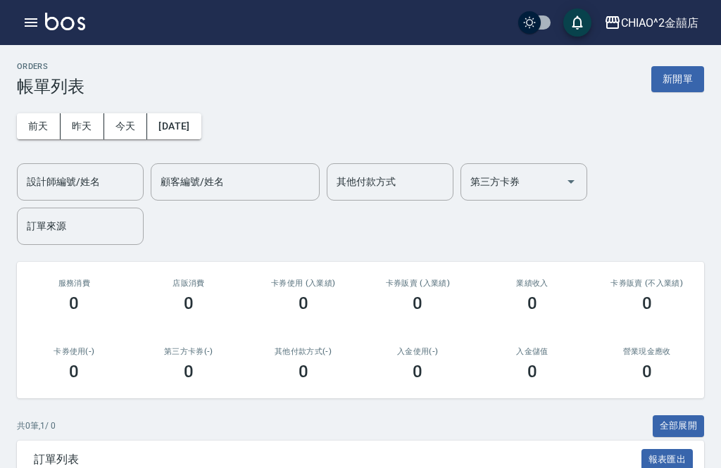
click at [73, 137] on button "昨天" at bounding box center [83, 126] width 44 height 26
